Goal: Communication & Community: Answer question/provide support

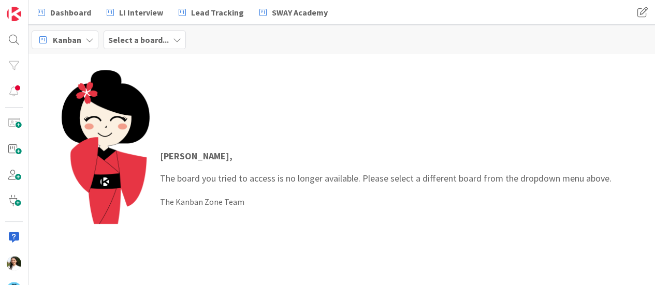
click at [131, 39] on b "Select a board..." at bounding box center [138, 40] width 61 height 10
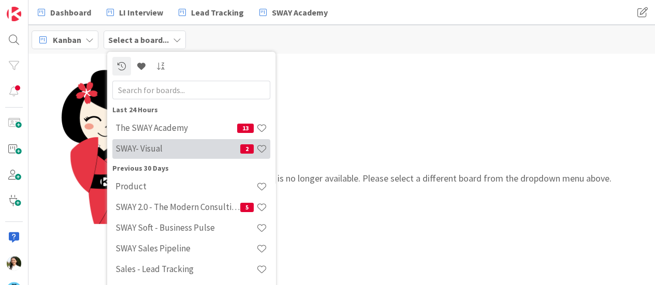
click at [166, 145] on h4 "SWAY- Visual" at bounding box center [177, 148] width 125 height 10
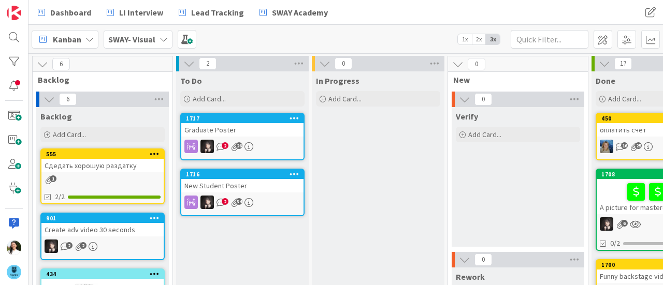
click at [270, 129] on div "Graduate Poster" at bounding box center [242, 129] width 122 height 13
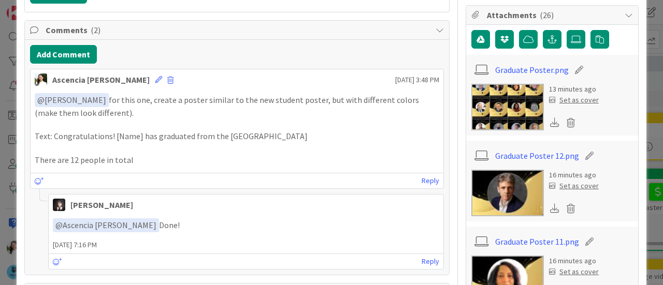
scroll to position [249, 0]
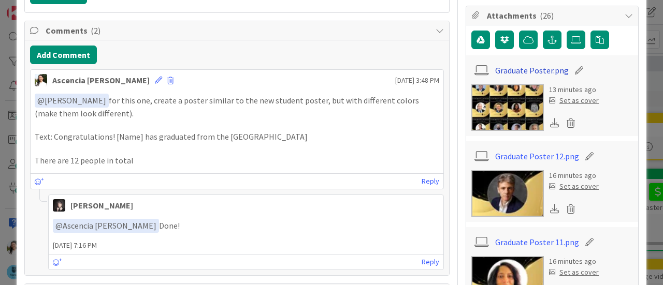
click at [531, 72] on link "Graduate Poster.png" at bounding box center [531, 70] width 73 height 12
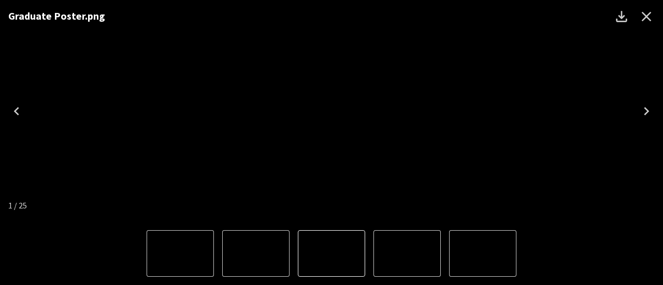
click at [642, 116] on icon "Next" at bounding box center [646, 111] width 17 height 17
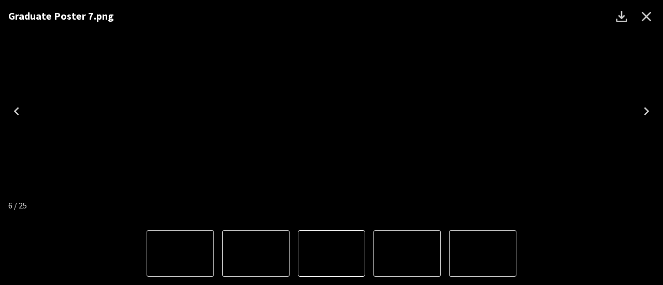
click at [642, 116] on icon "Next" at bounding box center [646, 111] width 17 height 17
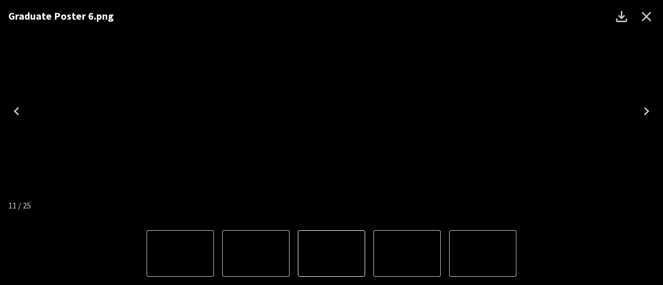
click at [642, 116] on icon "Next" at bounding box center [646, 111] width 17 height 17
click at [647, 15] on icon "Close" at bounding box center [646, 17] width 10 height 10
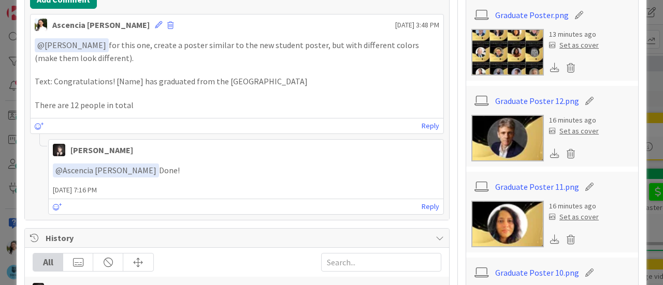
scroll to position [305, 0]
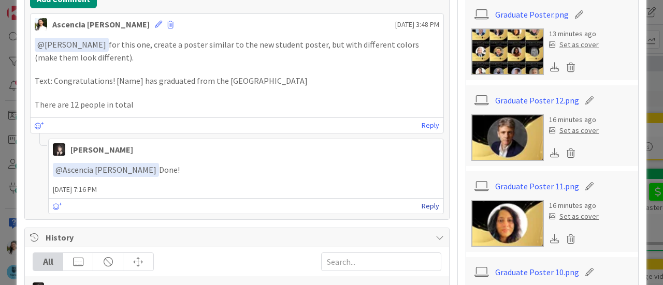
click at [422, 201] on link "Reply" at bounding box center [430, 206] width 18 height 13
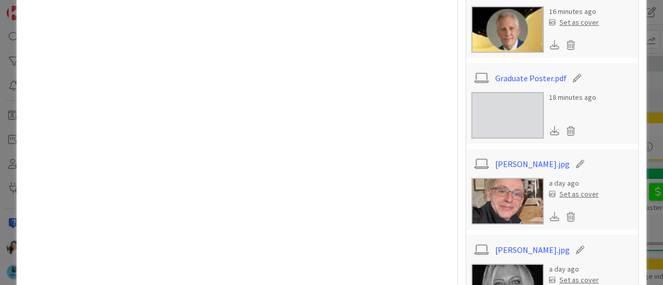
scroll to position [1358, 0]
click at [518, 72] on link "Graduate Poster.pdf" at bounding box center [530, 78] width 71 height 12
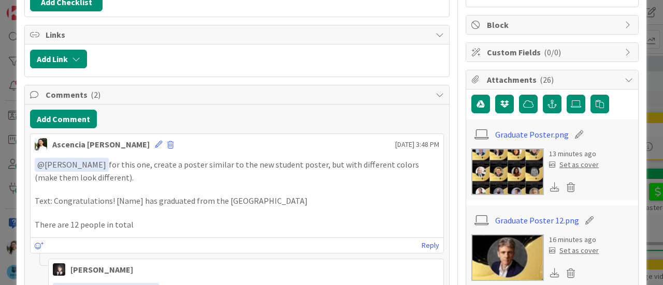
scroll to position [337, 0]
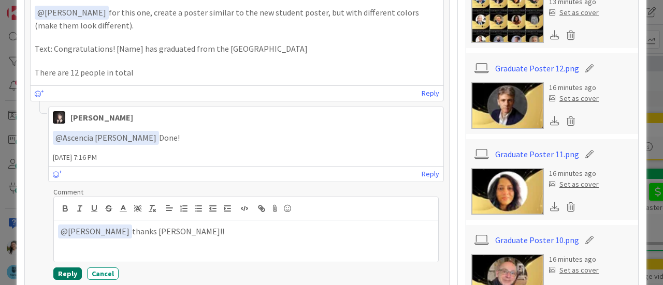
click at [71, 268] on button "Reply" at bounding box center [67, 274] width 28 height 12
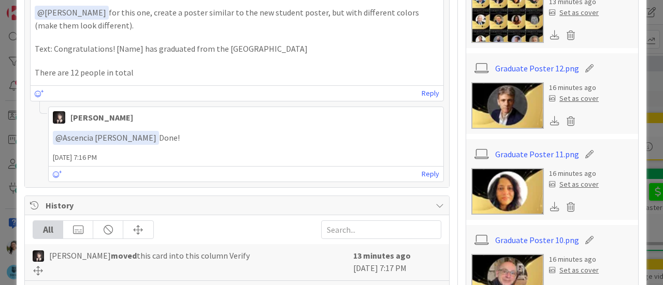
click at [0, 149] on div "ID 1717 SWAY- Visual To Do Title 15 / 128 Graduate Poster Description Ascencia …" at bounding box center [331, 142] width 663 height 285
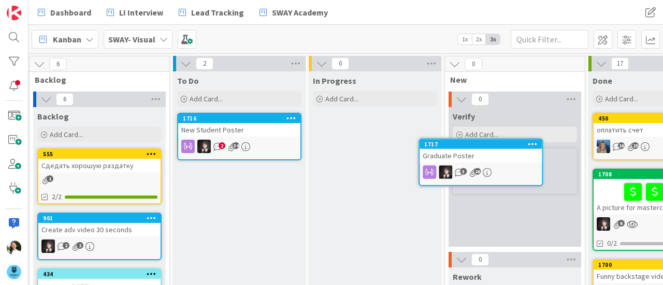
scroll to position [0, 9]
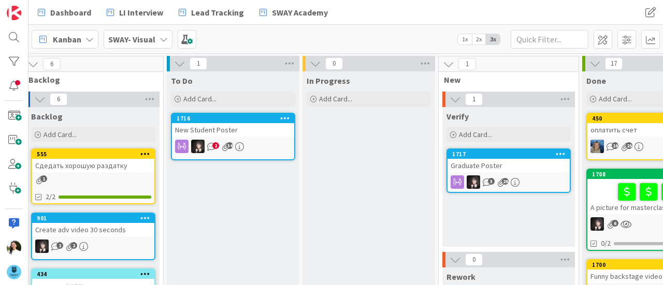
click at [234, 127] on div "New Student Poster" at bounding box center [233, 129] width 122 height 13
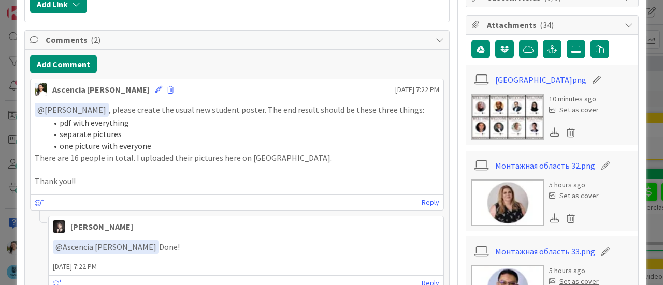
scroll to position [243, 0]
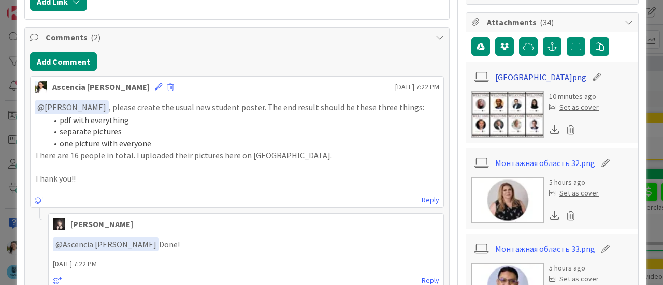
click at [517, 73] on link "[GEOGRAPHIC_DATA]png" at bounding box center [540, 77] width 91 height 12
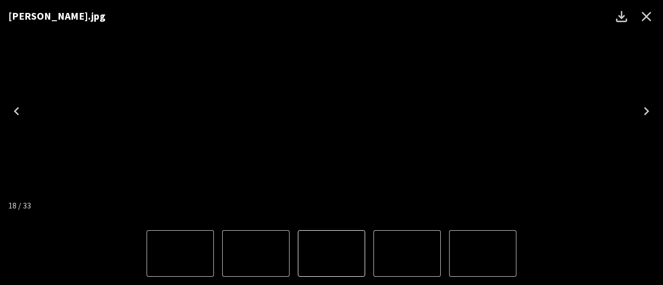
click at [651, 12] on icon "Close" at bounding box center [646, 16] width 17 height 17
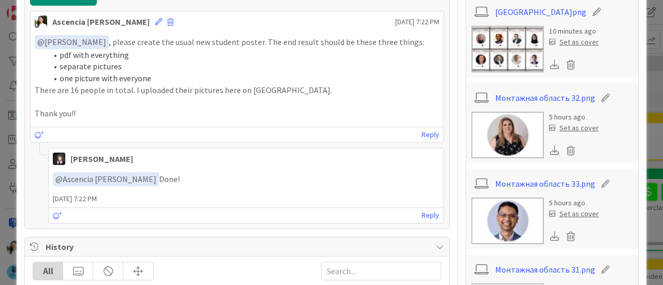
scroll to position [309, 0]
click at [421, 208] on link "Reply" at bounding box center [430, 214] width 18 height 13
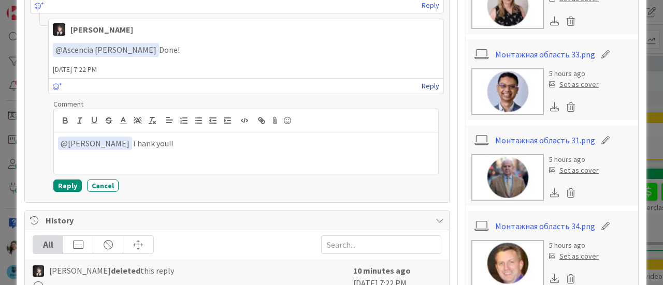
scroll to position [440, 0]
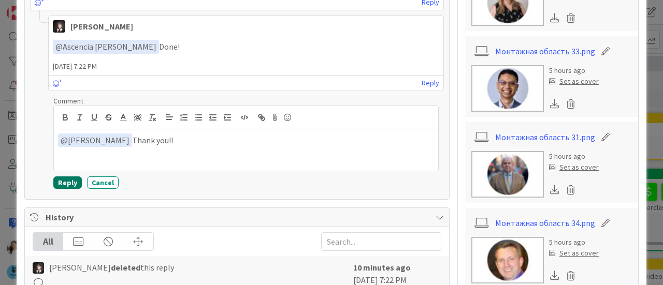
click at [71, 178] on button "Reply" at bounding box center [67, 182] width 28 height 12
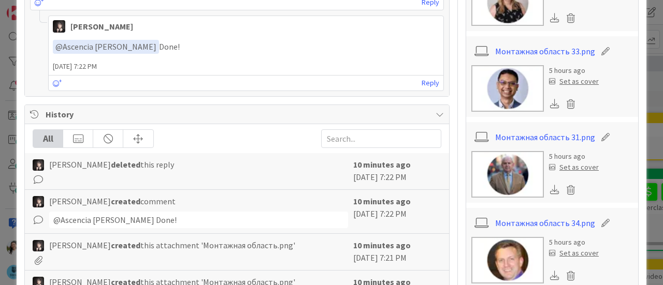
click at [0, 136] on div "ID 1716 SWAY- Visual To Do Title 18 / 128 New Student Poster Description Ascenc…" at bounding box center [331, 142] width 663 height 285
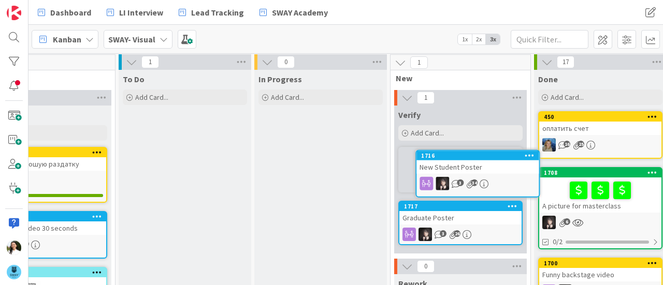
scroll to position [0, 57]
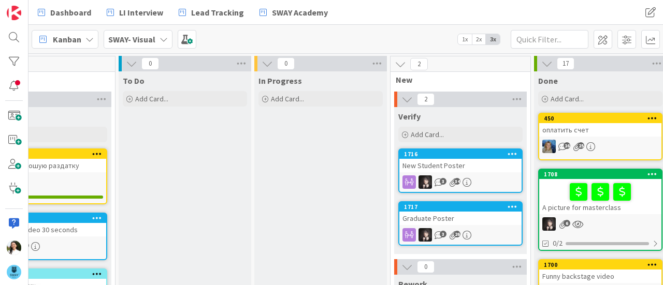
click at [446, 164] on div "New Student Poster" at bounding box center [460, 165] width 122 height 13
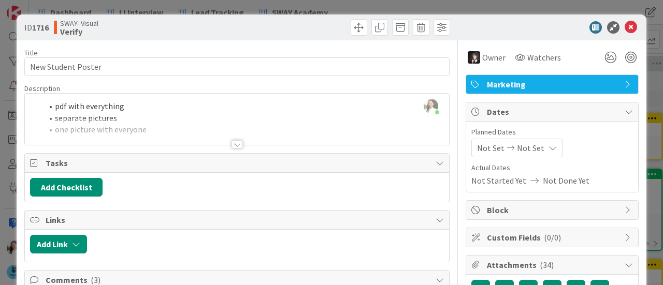
click at [0, 124] on div "ID 1716 SWAY- Visual Verify Title 18 / 128 New Student Poster Description Ascen…" at bounding box center [331, 142] width 663 height 285
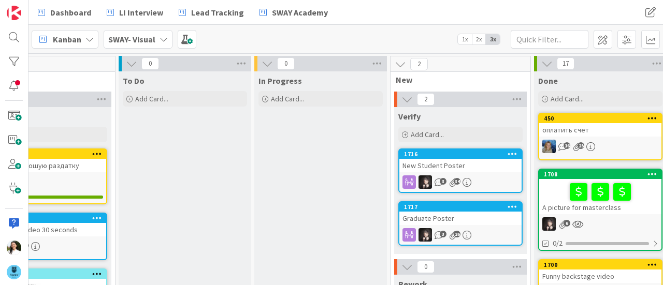
click at [454, 212] on div "Graduate Poster" at bounding box center [460, 218] width 122 height 13
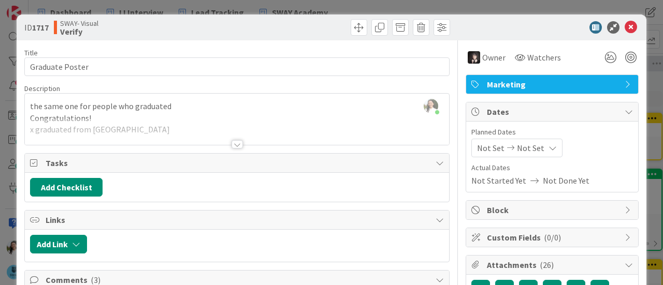
click at [0, 183] on div "ID 1717 SWAY- Visual Verify Title 15 / 128 Graduate Poster Description Ascencia…" at bounding box center [331, 142] width 663 height 285
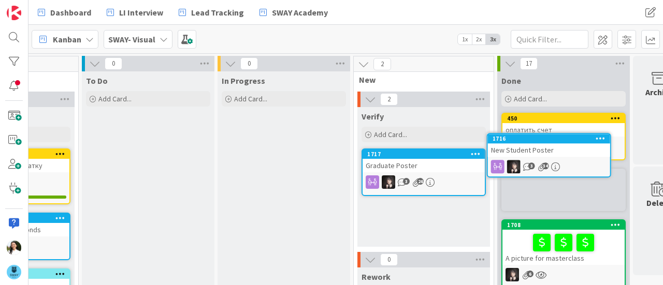
scroll to position [0, 126]
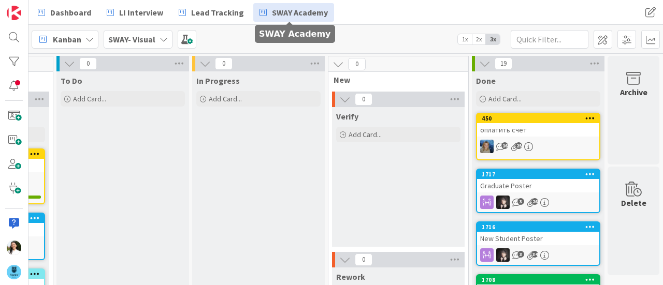
click at [272, 16] on span "SWAY Academy" at bounding box center [300, 12] width 56 height 12
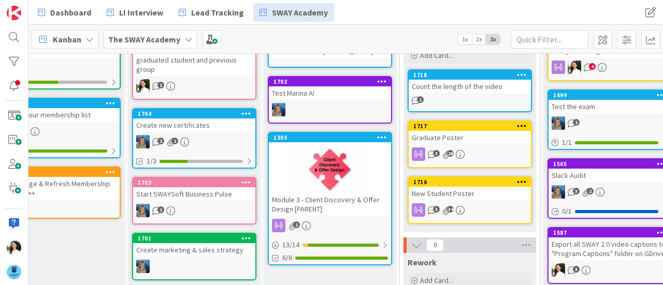
scroll to position [0, 184]
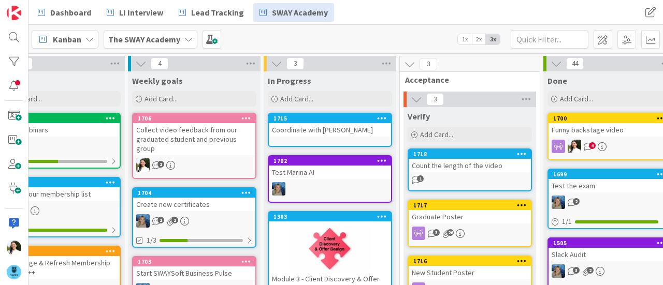
click at [195, 126] on div "Collect video feedback from our graduated student and previous group" at bounding box center [194, 139] width 122 height 32
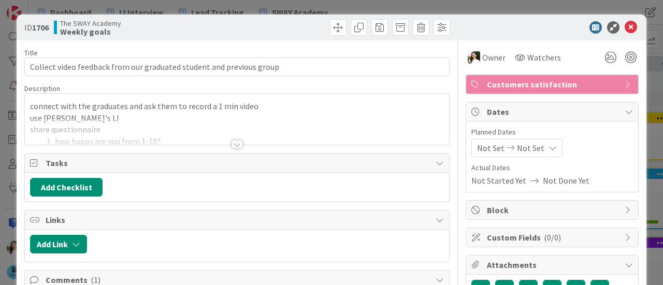
click at [233, 145] on div at bounding box center [236, 144] width 11 height 8
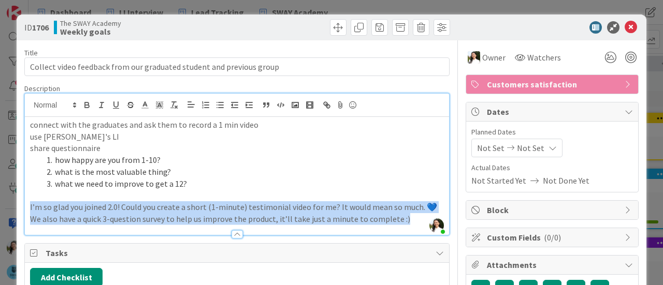
drag, startPoint x: 404, startPoint y: 219, endPoint x: 29, endPoint y: 204, distance: 375.5
click at [29, 204] on div "connect with the graduates and ask them to record a 1 min video use [PERSON_NAM…" at bounding box center [237, 176] width 424 height 118
copy div "I’m so glad you joined 2.0! Could you create a short (1-minute) testimonial vid…"
